Goal: Information Seeking & Learning: Learn about a topic

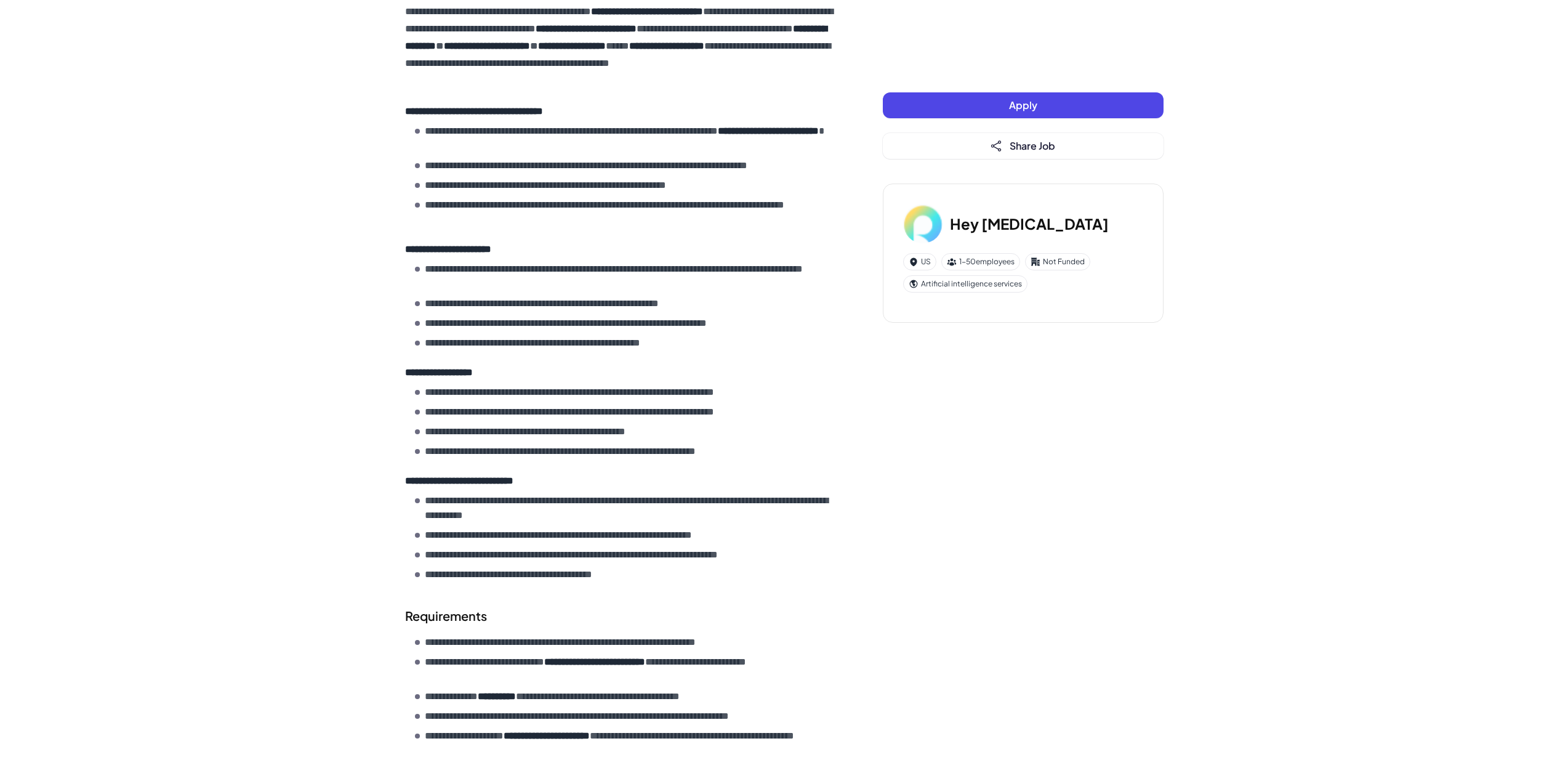
scroll to position [539, 0]
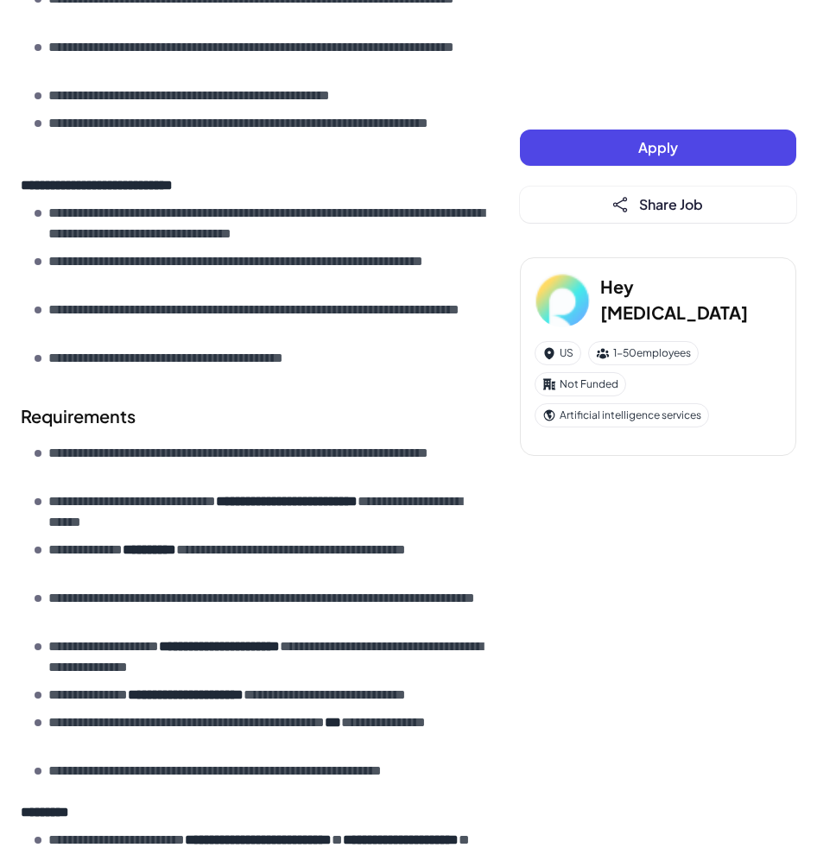
scroll to position [1512, 0]
